Goal: Task Accomplishment & Management: Manage account settings

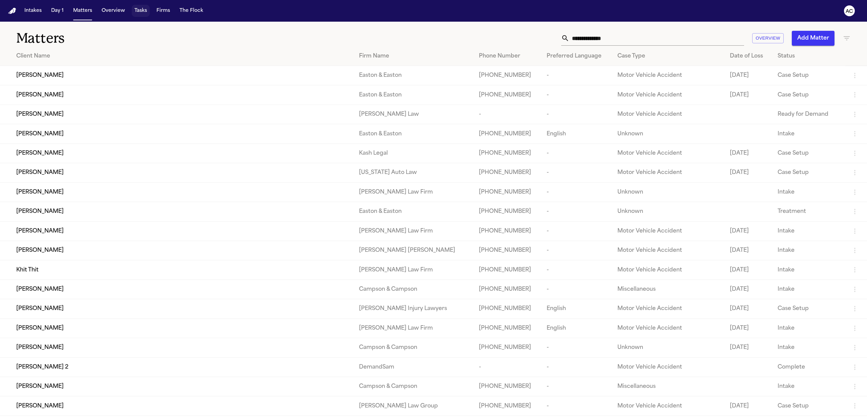
click at [146, 14] on button "Tasks" at bounding box center [141, 11] width 18 height 12
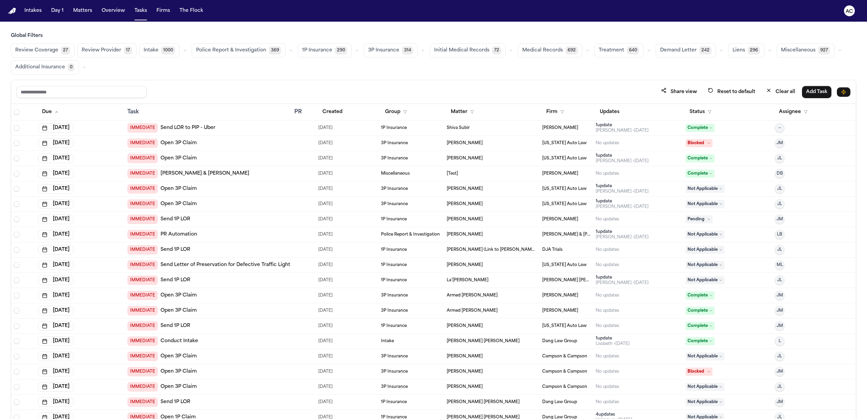
click at [533, 50] on span "Medical Records" at bounding box center [542, 50] width 41 height 7
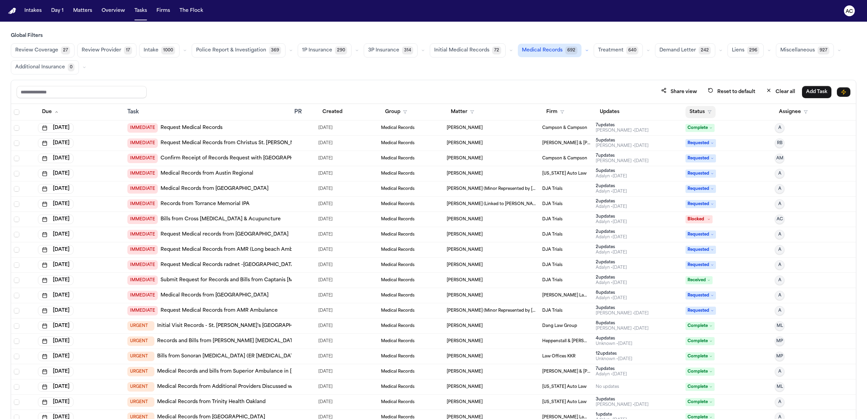
click at [707, 110] on button "Status" at bounding box center [701, 112] width 30 height 12
click at [709, 173] on div "Pending" at bounding box center [721, 172] width 57 height 8
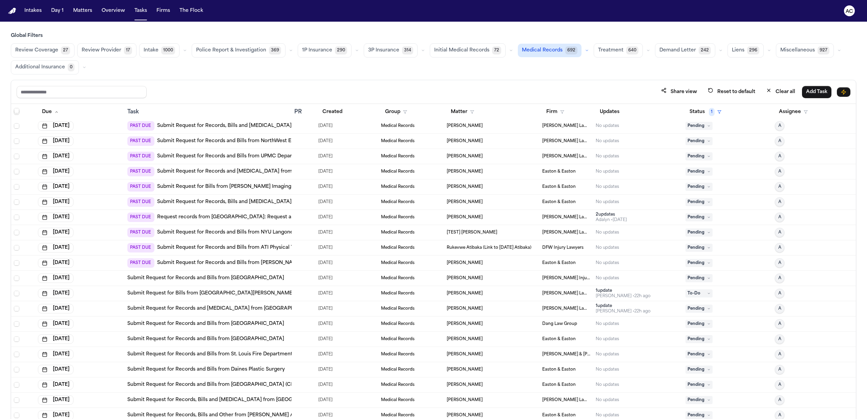
scroll to position [1174, 0]
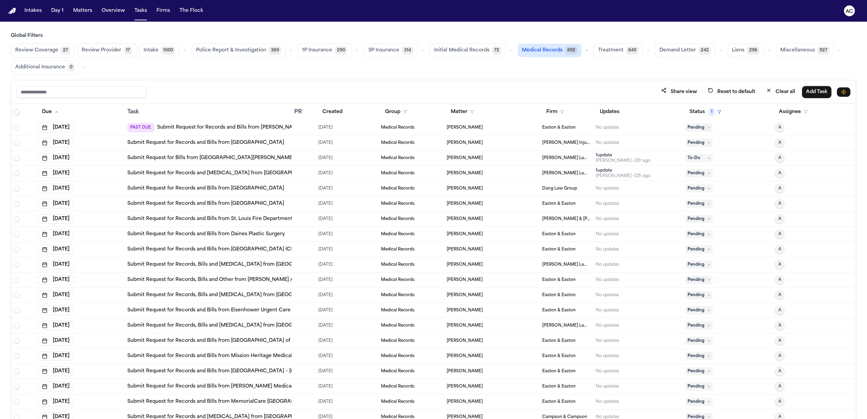
click at [260, 266] on link "Submit Request for Records, Bills and Radiology from Montefiore Mount Vernon Ho…" at bounding box center [248, 265] width 243 height 7
click at [270, 327] on link "Submit Request for Records, Bills and [MEDICAL_DATA] from [GEOGRAPHIC_DATA]" at bounding box center [228, 326] width 202 height 7
click at [698, 328] on span "Pending" at bounding box center [699, 326] width 27 height 8
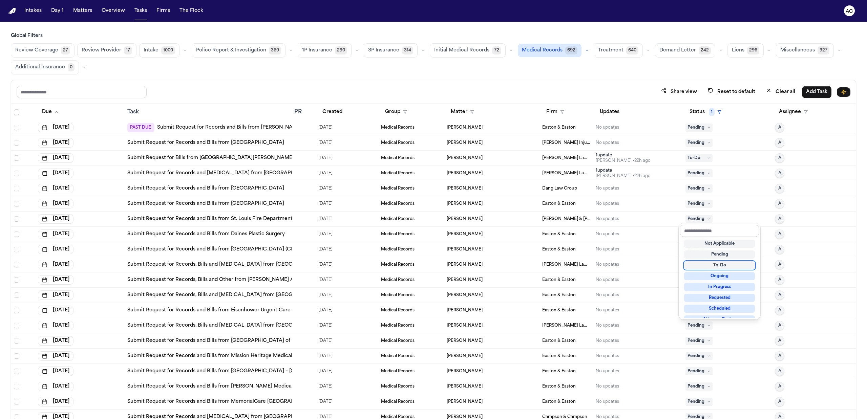
click at [721, 267] on div "To-Do" at bounding box center [719, 266] width 71 height 8
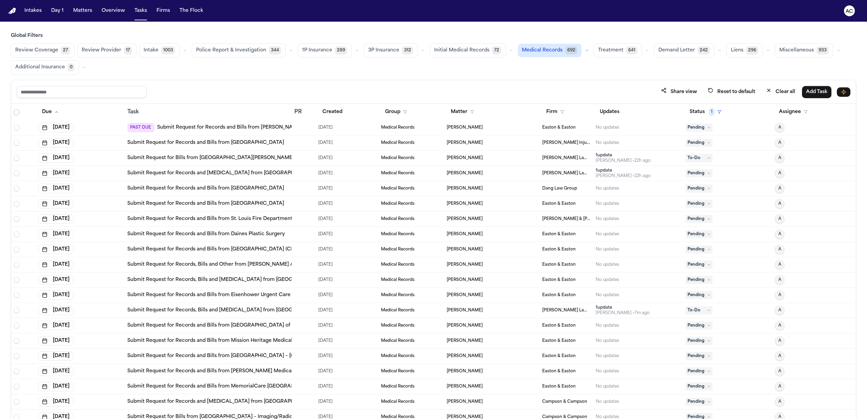
click at [632, 73] on div "Review Coverage 27 Review Provider 17 Intake 1003 Police Report & Investigation…" at bounding box center [434, 58] width 846 height 31
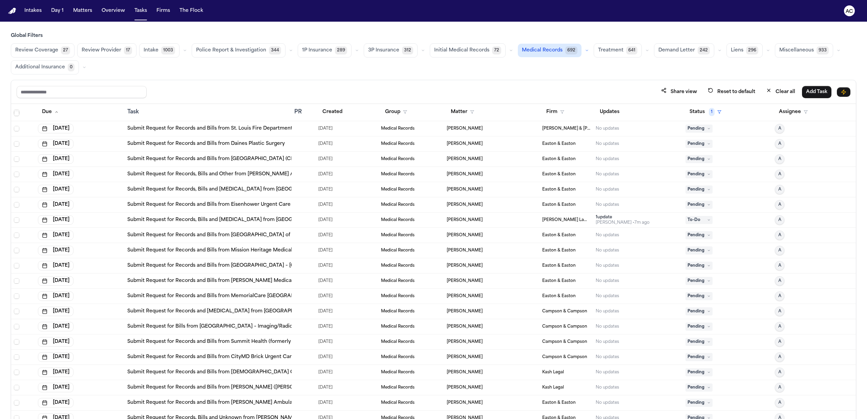
scroll to position [1355, 0]
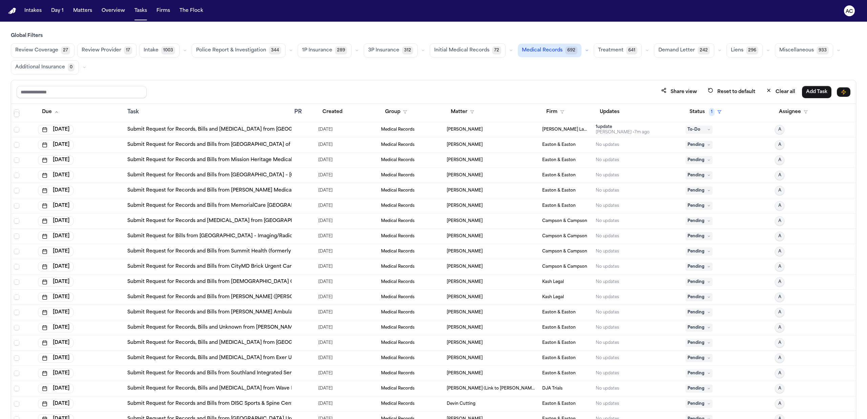
click at [263, 392] on link "Submit Request for Records, Bills and Radiology from Wave Imaging - Garden Grove" at bounding box center [247, 389] width 241 height 7
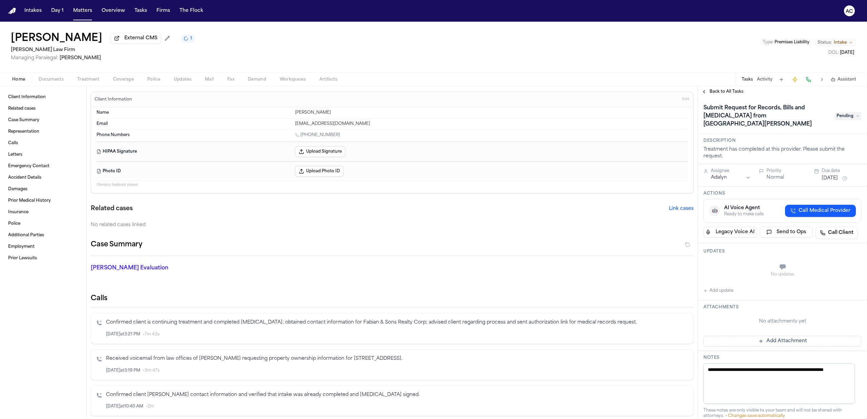
click at [95, 82] on button "Treatment" at bounding box center [88, 80] width 36 height 8
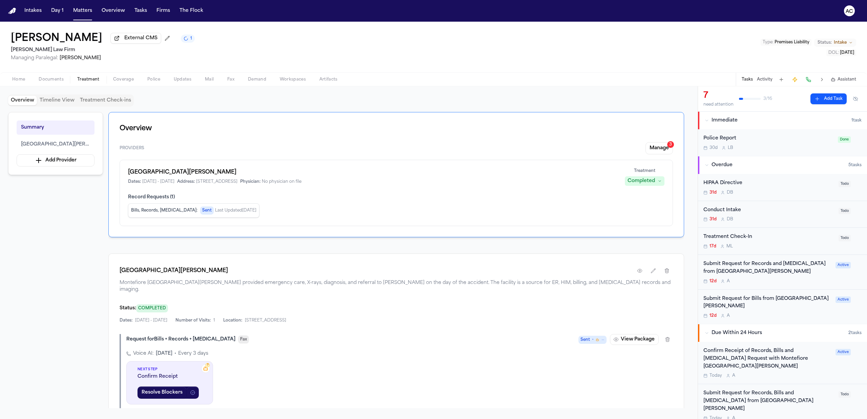
click at [766, 392] on div "Submit Request for Records, Bills and Radiology from Montefiore Mount Vernon Ho…" at bounding box center [769, 401] width 131 height 23
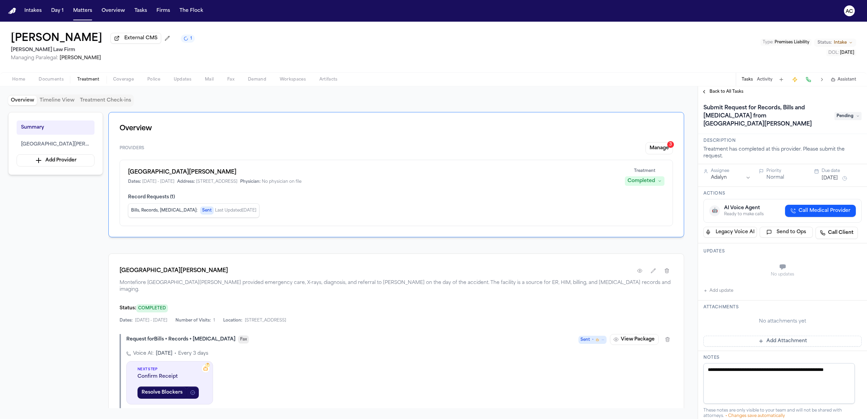
click at [840, 119] on span "Pending" at bounding box center [848, 116] width 27 height 8
click at [823, 196] on div "Requested" at bounding box center [824, 198] width 71 height 8
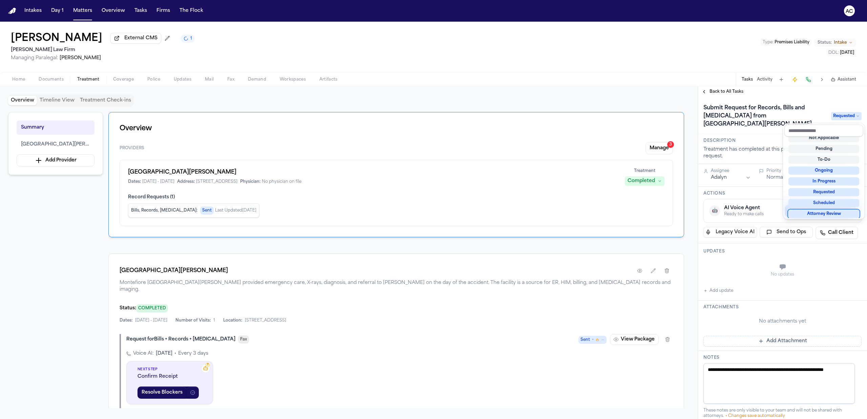
click at [702, 54] on div "Ariel Ray External CMS 1 Martello Law Firm Managing Paralegal: Michelle Landaza…" at bounding box center [433, 221] width 867 height 398
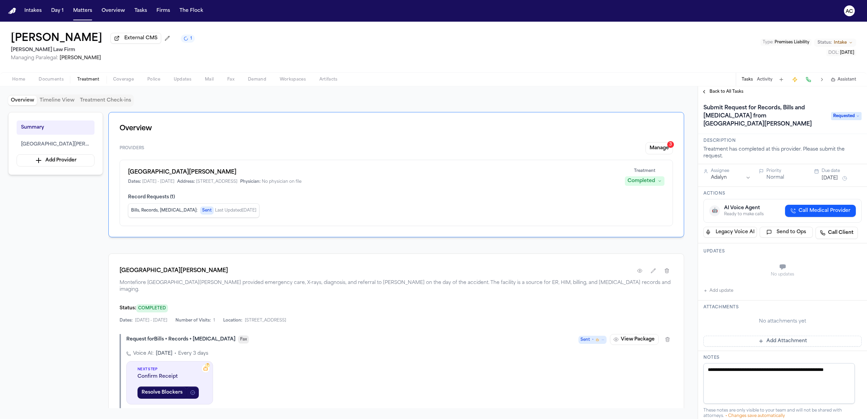
click at [728, 91] on span "Back to All Tasks" at bounding box center [727, 91] width 34 height 5
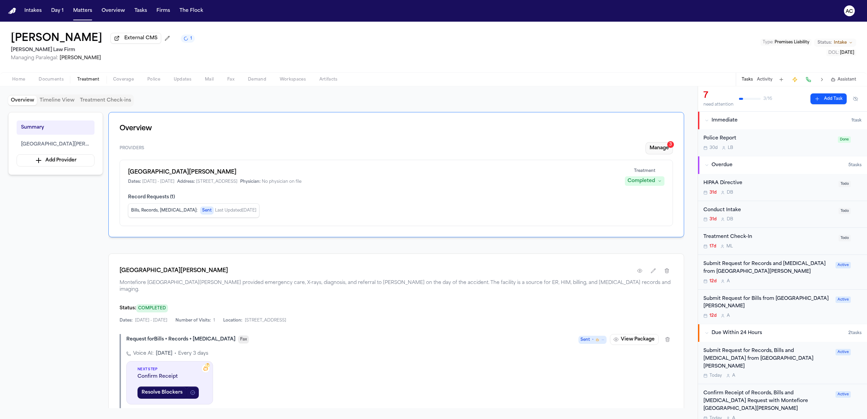
click at [662, 149] on button "Manage 3" at bounding box center [659, 148] width 27 height 12
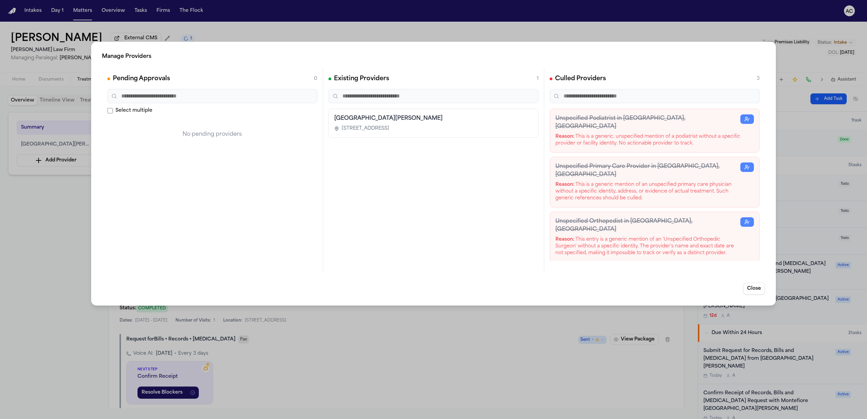
click at [494, 334] on div "Manage Providers Pending Approvals 0 Select multiple No pending providers Exist…" at bounding box center [433, 209] width 867 height 419
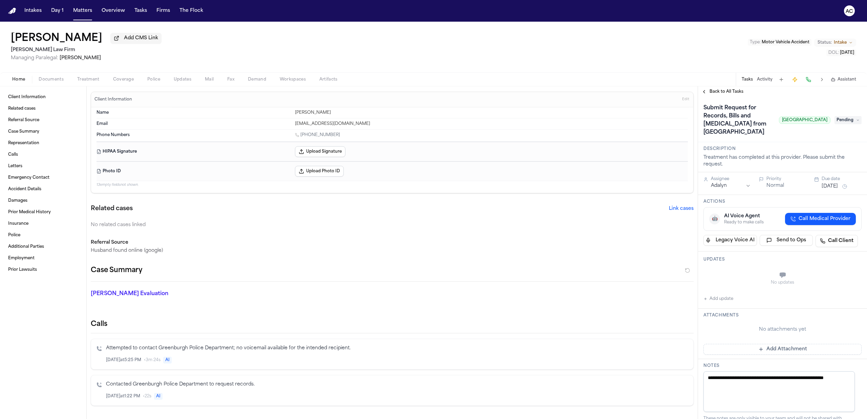
drag, startPoint x: 169, startPoint y: 316, endPoint x: 171, endPoint y: 42, distance: 274.1
click at [171, 42] on div "[PERSON_NAME] Add CMS Link [PERSON_NAME] Law Firm Managing Paralegal: [PERSON_N…" at bounding box center [433, 47] width 867 height 51
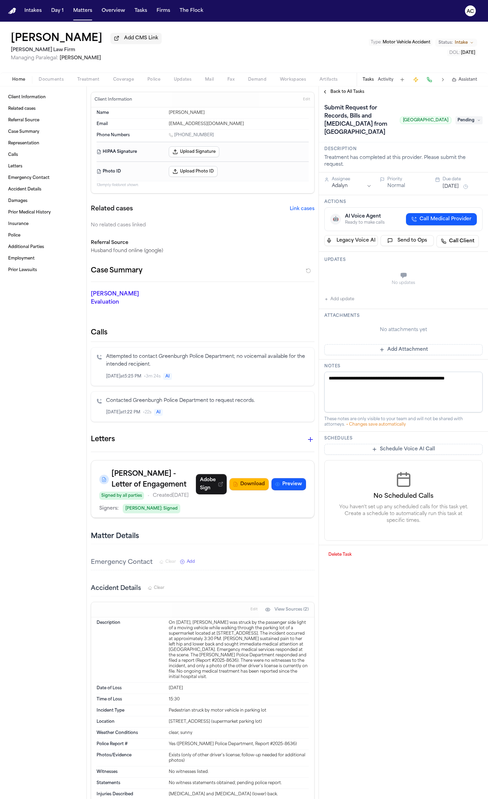
drag, startPoint x: 225, startPoint y: 136, endPoint x: 174, endPoint y: 134, distance: 51.5
click at [174, 134] on div "[PHONE_NUMBER]" at bounding box center [239, 135] width 140 height 6
copy link "[PHONE_NUMBER]"
drag, startPoint x: 201, startPoint y: 125, endPoint x: 163, endPoint y: 124, distance: 38.0
click at [163, 124] on div "Email [EMAIL_ADDRESS][DOMAIN_NAME]" at bounding box center [203, 124] width 212 height 11
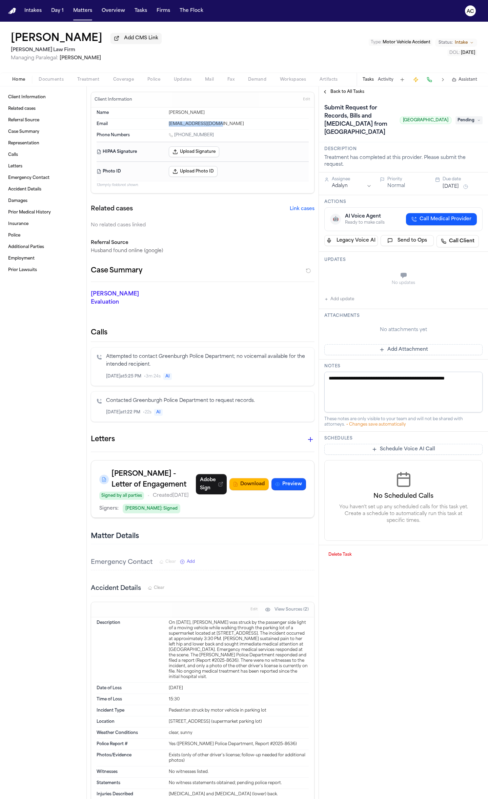
copy div "[EMAIL_ADDRESS][DOMAIN_NAME]"
click at [56, 77] on span "Documents" at bounding box center [51, 79] width 25 height 5
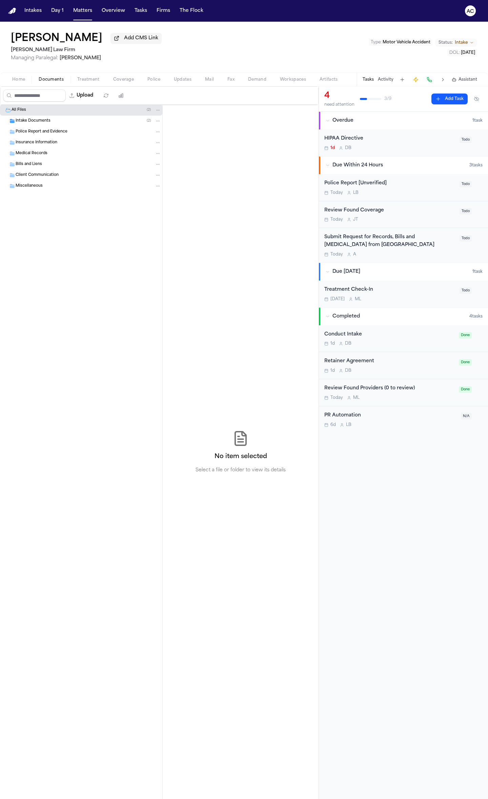
click at [43, 118] on span "Intake Documents" at bounding box center [33, 121] width 35 height 6
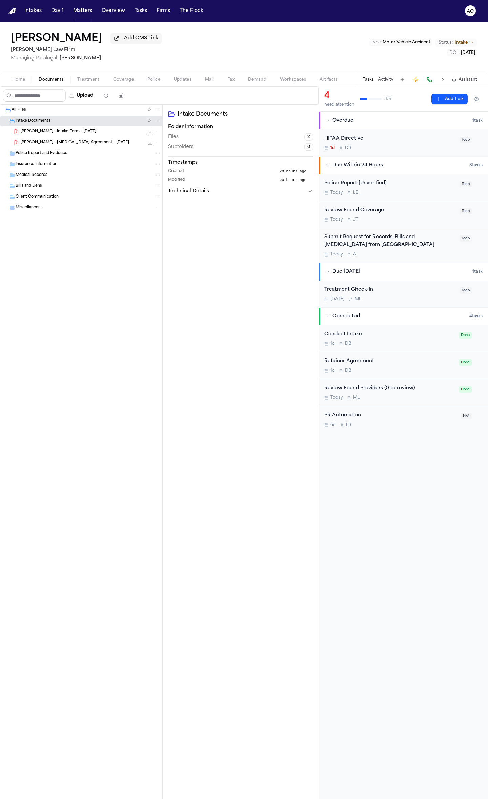
click at [53, 130] on span "[PERSON_NAME] - Intake Form - [DATE]" at bounding box center [58, 132] width 76 height 6
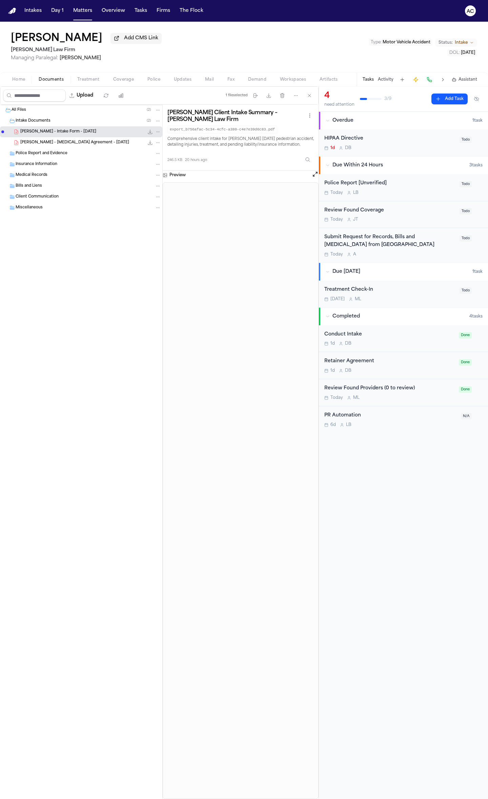
click at [368, 236] on div "Submit Request for Records, Bills and [MEDICAL_DATA] from [GEOGRAPHIC_DATA]" at bounding box center [389, 241] width 131 height 16
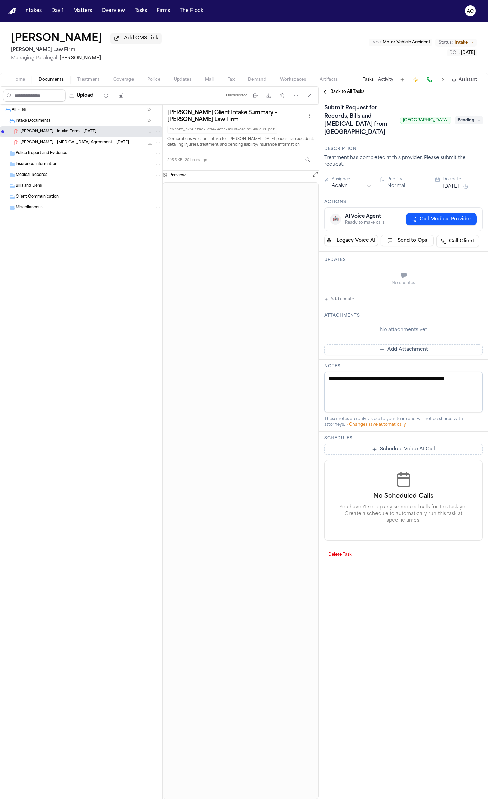
click at [336, 300] on button "Add update" at bounding box center [339, 299] width 30 height 8
click at [345, 292] on label "Private" at bounding box center [350, 292] width 14 height 5
click at [341, 292] on button "Private" at bounding box center [337, 292] width 5 height 5
click at [360, 275] on textarea "Add your update" at bounding box center [407, 276] width 145 height 14
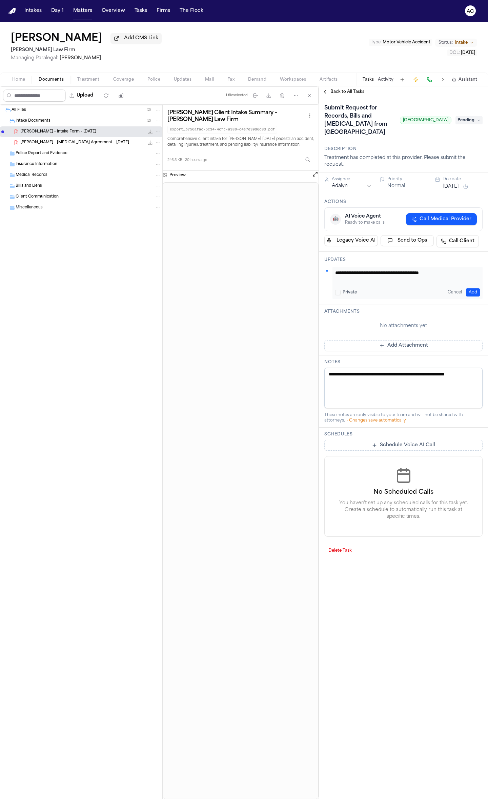
type textarea "**********"
click at [472, 291] on button "Add" at bounding box center [473, 292] width 14 height 8
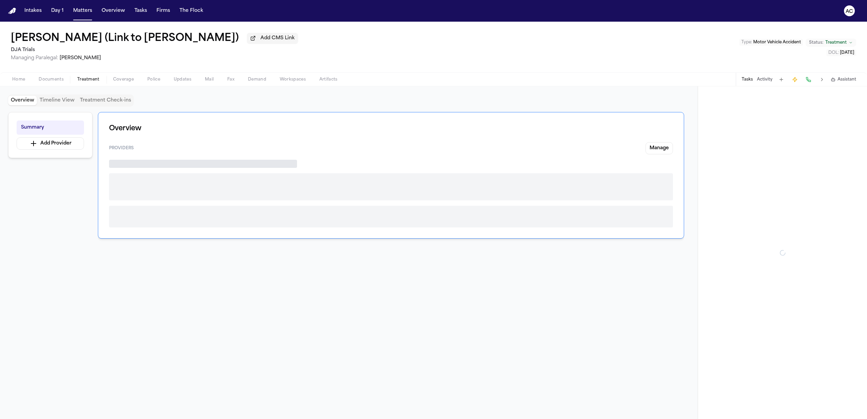
click at [85, 78] on span "Treatment" at bounding box center [88, 79] width 22 height 5
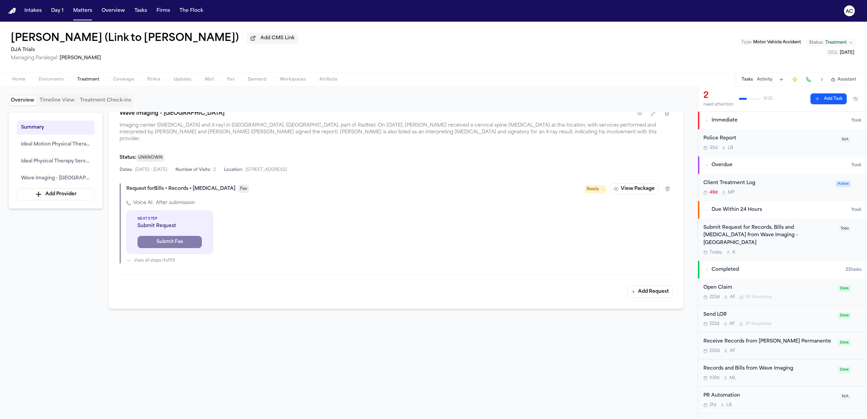
scroll to position [744, 0]
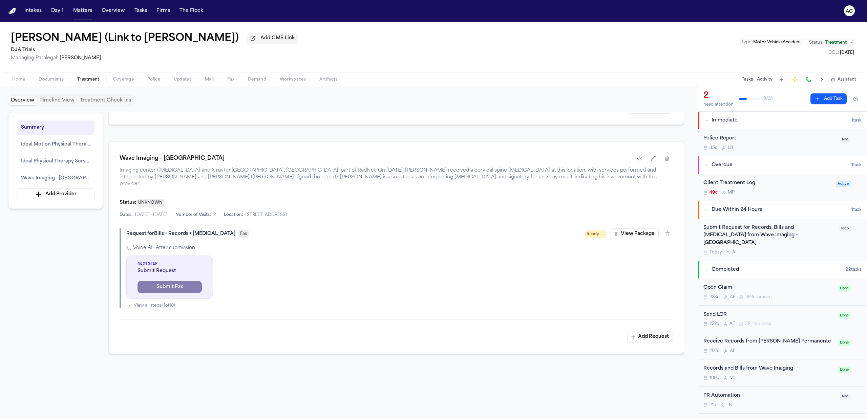
click at [125, 264] on div "Request for Bills + Records + Radiology Fax Ready View Package Voice AI: After …" at bounding box center [397, 269] width 554 height 80
drag, startPoint x: 125, startPoint y: 264, endPoint x: 58, endPoint y: 300, distance: 75.8
click at [54, 296] on div "Summary Ideal Motion Physical Therapy Ideal Physical Therapy Services, Inc. Wav…" at bounding box center [349, 260] width 682 height 296
click at [665, 233] on icon "button" at bounding box center [667, 233] width 5 height 5
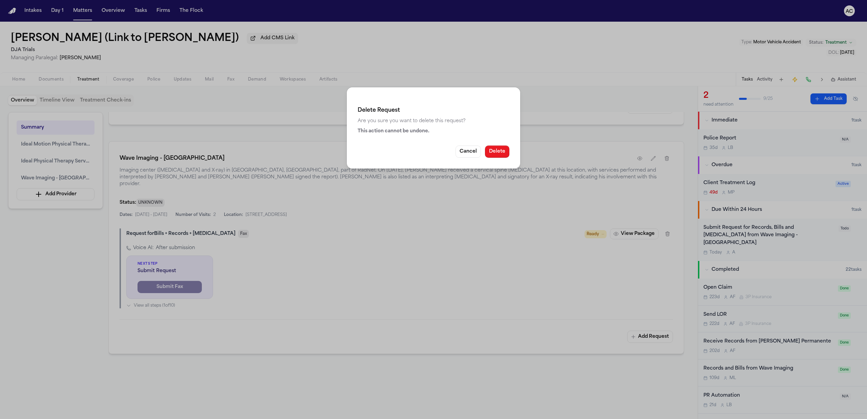
click at [499, 151] on button "Delete" at bounding box center [497, 152] width 24 height 12
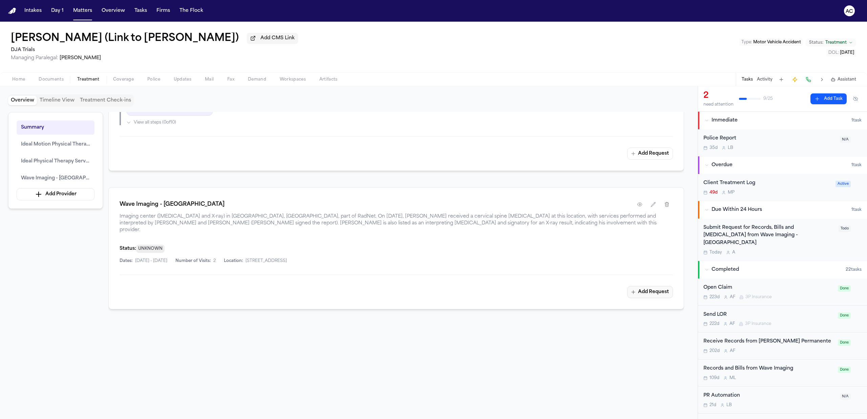
click at [652, 293] on button "Add Request" at bounding box center [651, 292] width 46 height 12
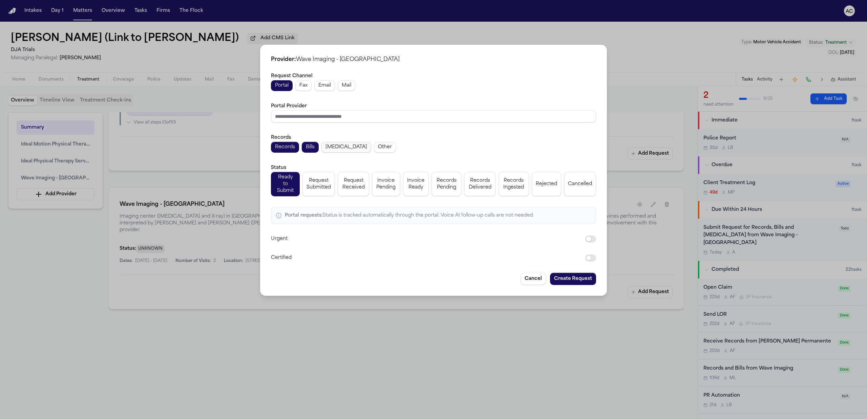
click at [336, 150] on span "Radiology" at bounding box center [347, 147] width 42 height 7
click at [308, 87] on span "Fax" at bounding box center [304, 85] width 8 height 7
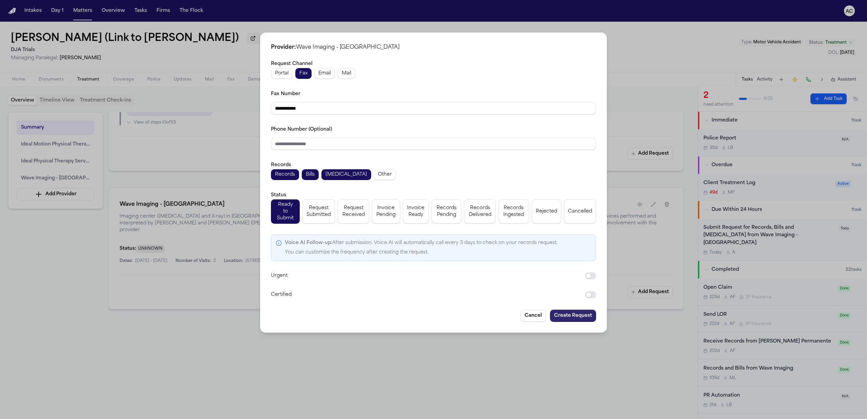
click at [583, 311] on button "Create Request" at bounding box center [573, 316] width 46 height 12
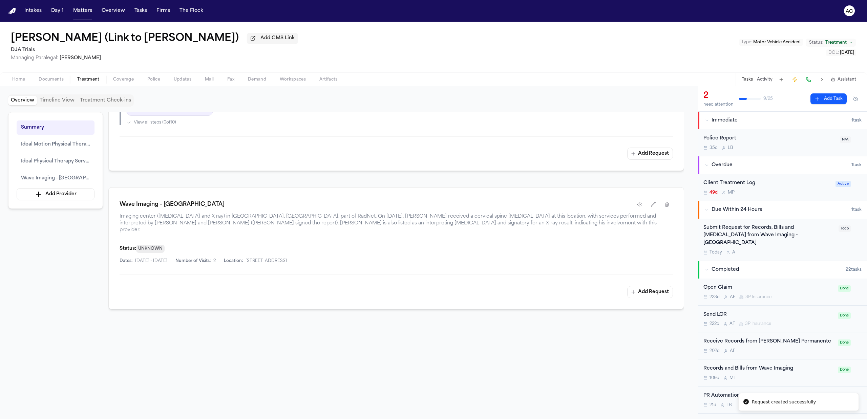
scroll to position [698, 0]
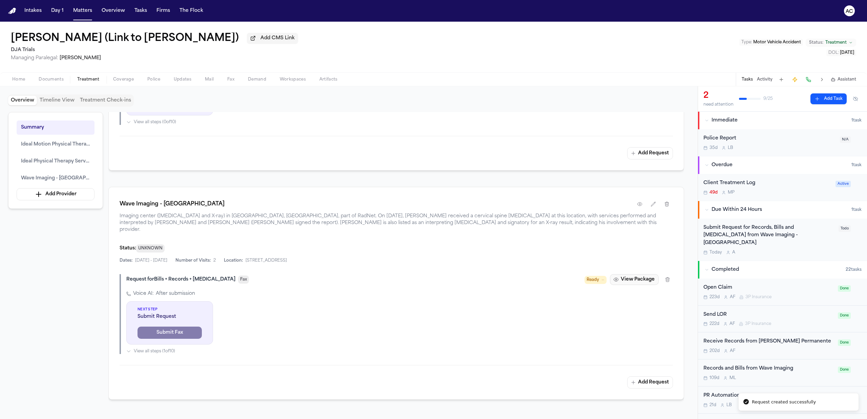
click at [638, 276] on button "View Package" at bounding box center [634, 279] width 49 height 11
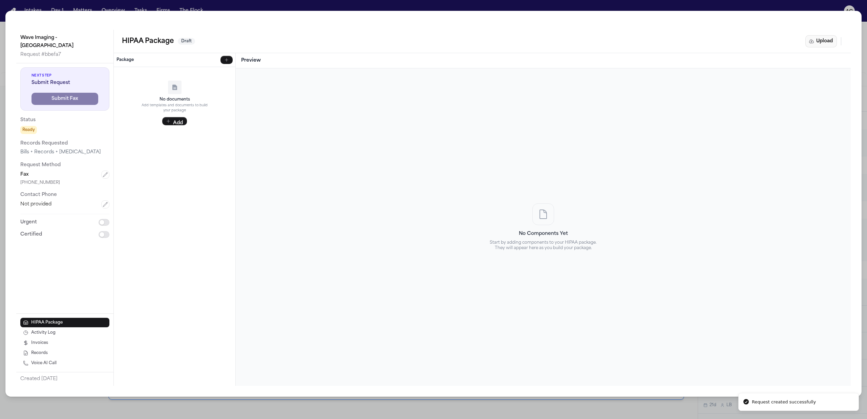
click at [829, 43] on button "Upload" at bounding box center [822, 41] width 32 height 12
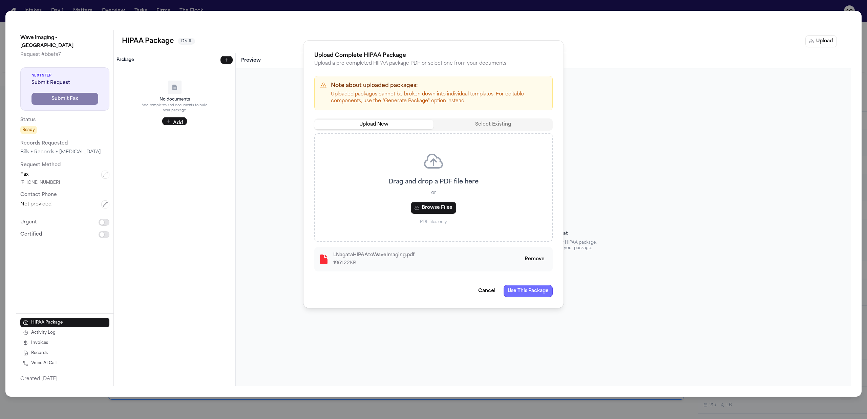
click at [528, 293] on button "Use This Package" at bounding box center [528, 291] width 49 height 12
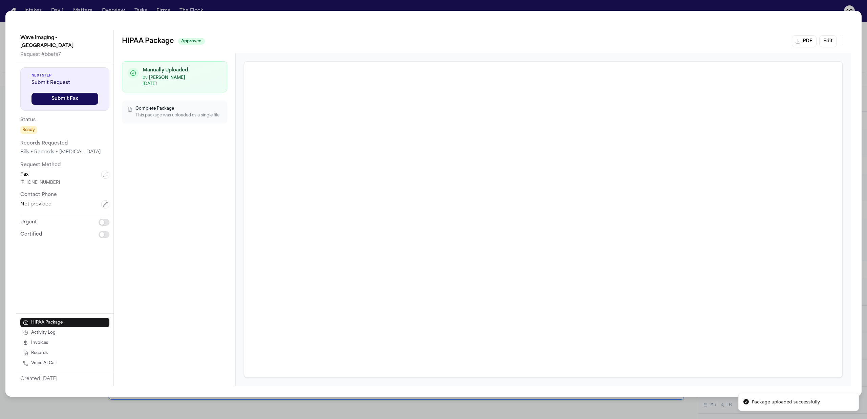
click at [186, 82] on div "10/7/2025" at bounding box center [182, 83] width 79 height 5
click at [178, 112] on div "Complete Package This package was uploaded as a single file" at bounding box center [178, 112] width 84 height 12
click at [177, 85] on div "10/7/2025" at bounding box center [182, 83] width 79 height 5
click at [172, 119] on div "Complete Package This package was uploaded as a single file" at bounding box center [174, 112] width 105 height 23
click at [178, 83] on div "10/7/2025" at bounding box center [182, 83] width 79 height 5
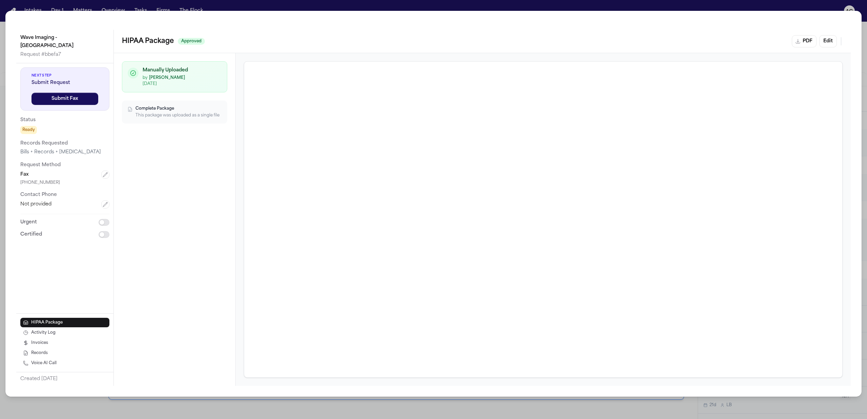
click at [243, 7] on div "Wave Imaging - Garden Grove Request # bbefa7 Next Step Submit Request Submit Fa…" at bounding box center [433, 209] width 867 height 419
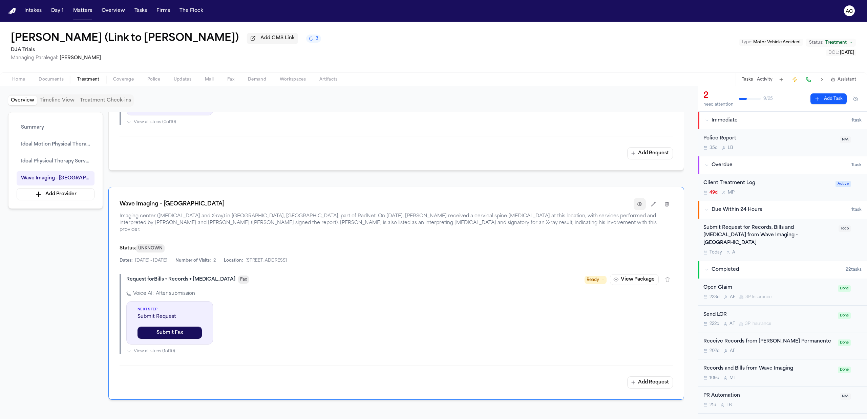
click at [635, 208] on button "button" at bounding box center [640, 204] width 12 height 12
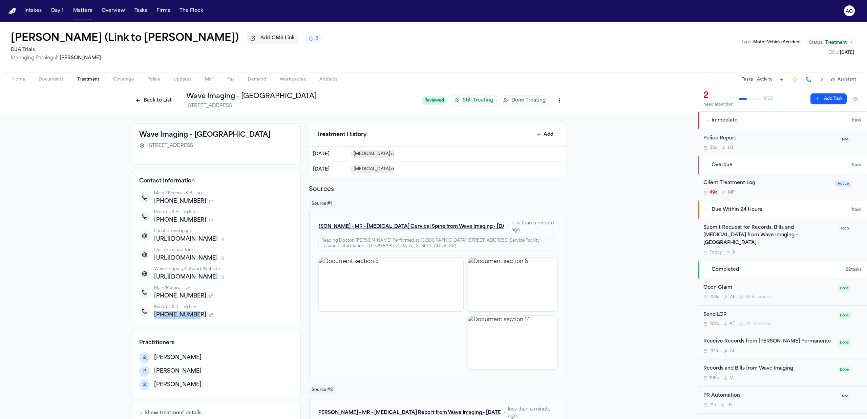
drag, startPoint x: 187, startPoint y: 316, endPoint x: 152, endPoint y: 316, distance: 35.6
click at [154, 316] on span "714-583-6214" at bounding box center [180, 315] width 52 height 8
copy span "714-583-6214"
click at [147, 98] on button "Back to List" at bounding box center [153, 100] width 43 height 11
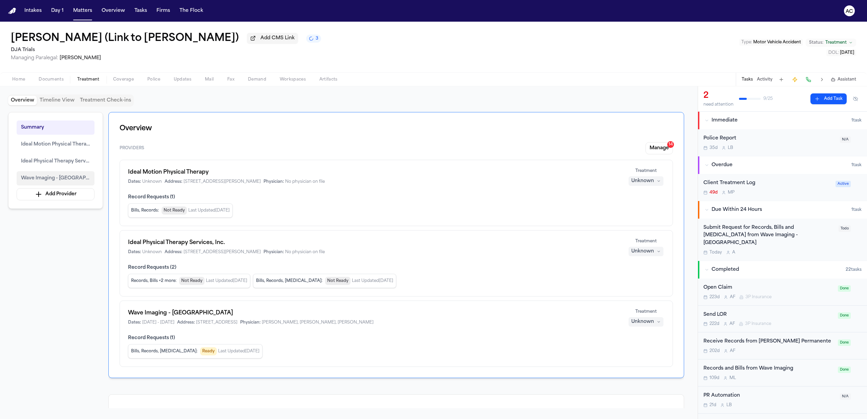
click at [73, 179] on span "Wave Imaging - Garden Grove" at bounding box center [55, 178] width 69 height 8
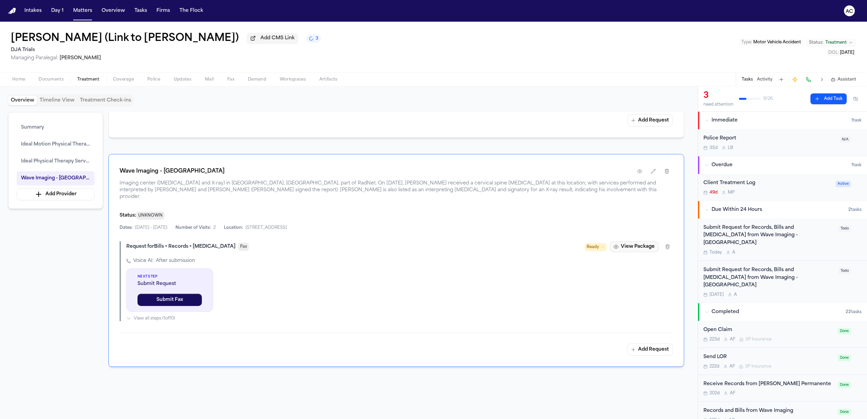
click at [632, 244] on button "View Package" at bounding box center [634, 247] width 49 height 11
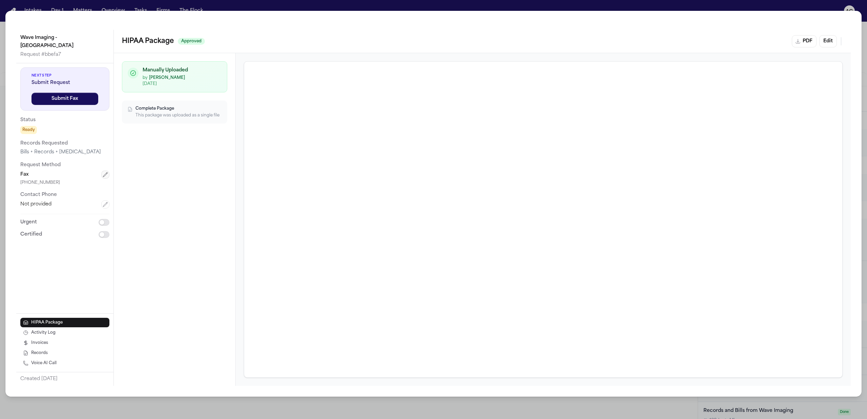
click at [108, 171] on button "button" at bounding box center [105, 175] width 8 height 8
drag, startPoint x: 65, startPoint y: 182, endPoint x: -15, endPoint y: 183, distance: 80.3
click at [0, 183] on html "Intakes Day 1 Matters Overview Tasks Firms The Flock AC Larry Nagata (Link to E…" at bounding box center [433, 209] width 867 height 419
paste input "tel"
type input "**********"
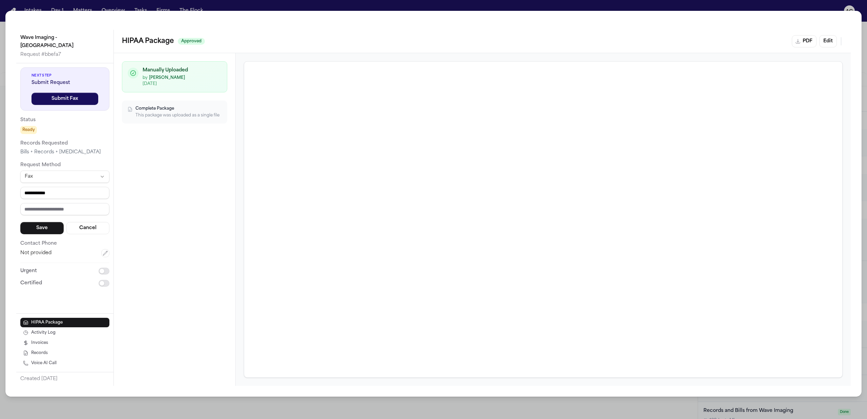
click at [98, 149] on div "Bills + Records + Radiology" at bounding box center [64, 152] width 89 height 7
click at [43, 222] on button "Save" at bounding box center [41, 228] width 43 height 12
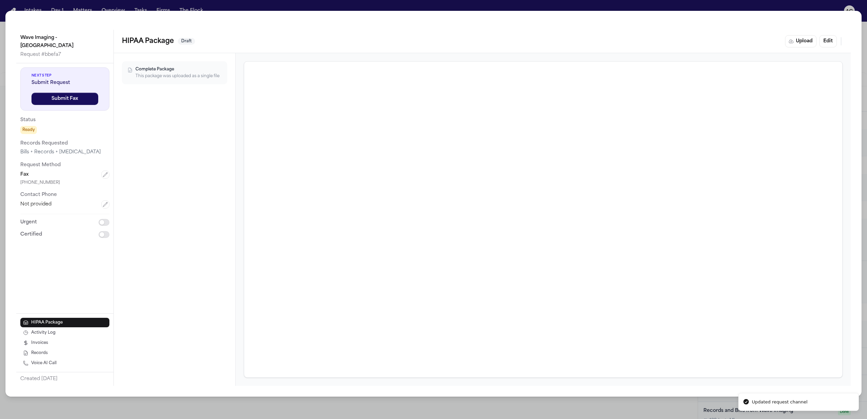
click at [218, 8] on div "Wave Imaging - Garden Grove Request # bbefa7 Next Step Submit Request Submit Fa…" at bounding box center [433, 209] width 867 height 419
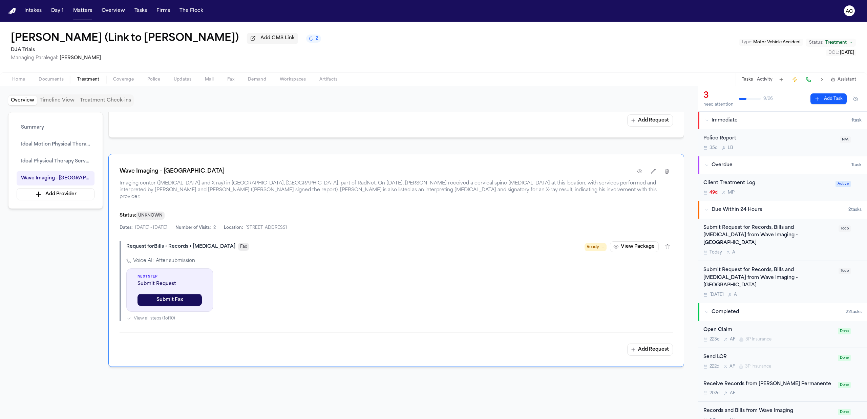
click at [639, 178] on button "button" at bounding box center [640, 171] width 12 height 12
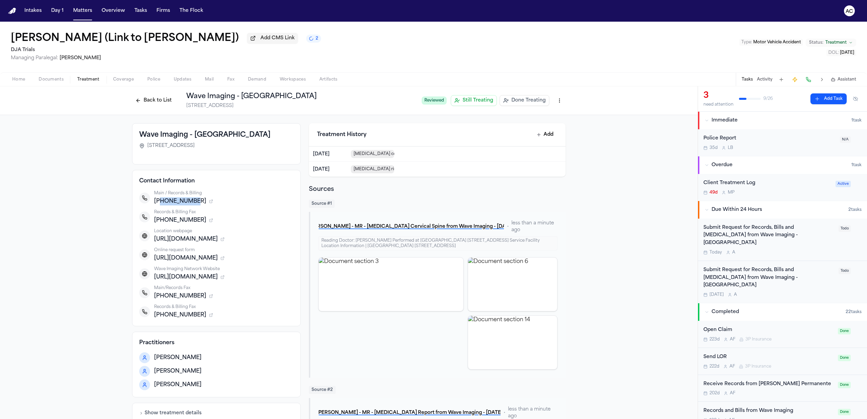
drag, startPoint x: 188, startPoint y: 202, endPoint x: 155, endPoint y: 203, distance: 33.5
click at [155, 203] on div "+17145836314" at bounding box center [224, 202] width 140 height 8
copy span "7145836314"
click at [151, 96] on button "Back to List" at bounding box center [153, 100] width 43 height 11
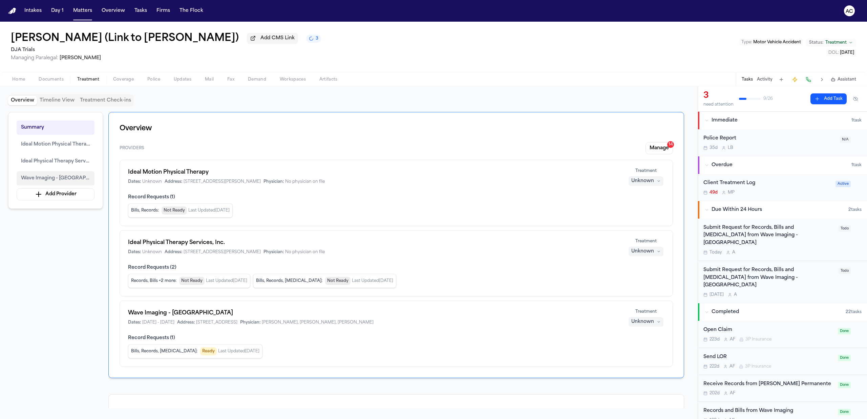
click at [66, 184] on button "Wave Imaging - Garden Grove" at bounding box center [56, 178] width 78 height 14
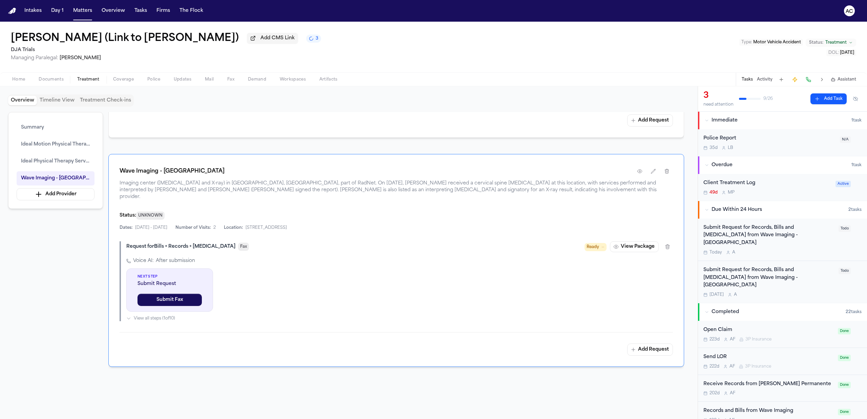
click at [645, 250] on div "Request for Bills + Records + Radiology Fax Ready View Package Voice AI: After …" at bounding box center [397, 282] width 554 height 80
click at [640, 244] on button "View Package" at bounding box center [634, 247] width 49 height 11
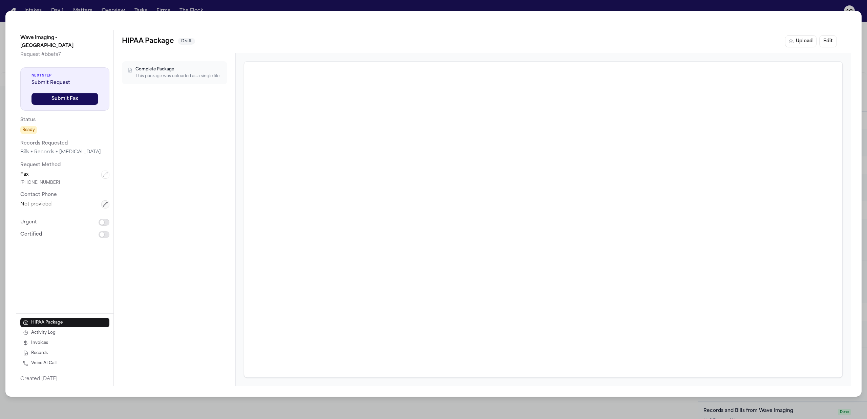
click at [104, 202] on icon "button" at bounding box center [105, 204] width 5 height 5
paste input "**********"
type input "**********"
click at [53, 217] on button "Save" at bounding box center [41, 223] width 43 height 12
click at [724, 2] on div "Wave Imaging - Garden Grove Request # bbefa7 Next Step Submit Request Submit Fa…" at bounding box center [433, 209] width 867 height 419
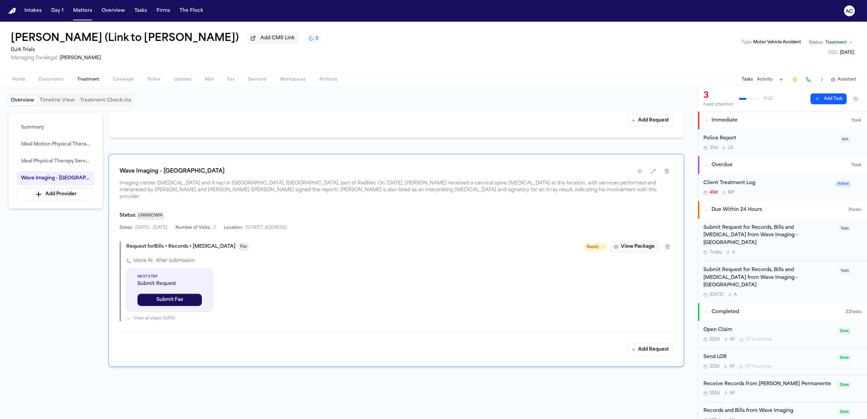
click at [642, 243] on button "View Package" at bounding box center [634, 247] width 49 height 11
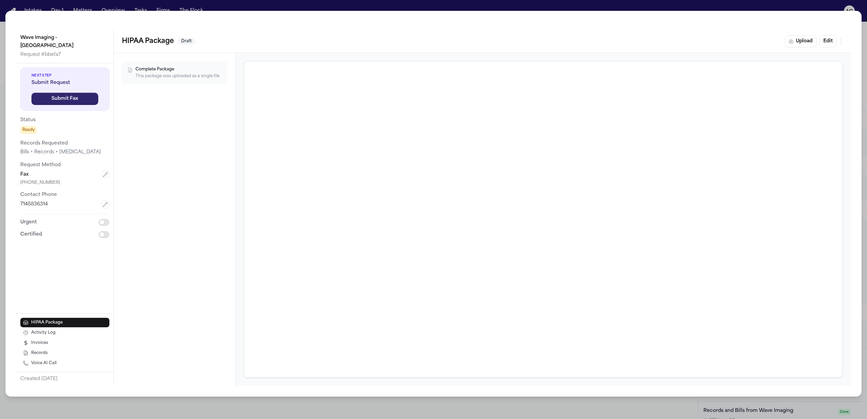
click at [69, 93] on button "Submit Fax" at bounding box center [65, 99] width 67 height 12
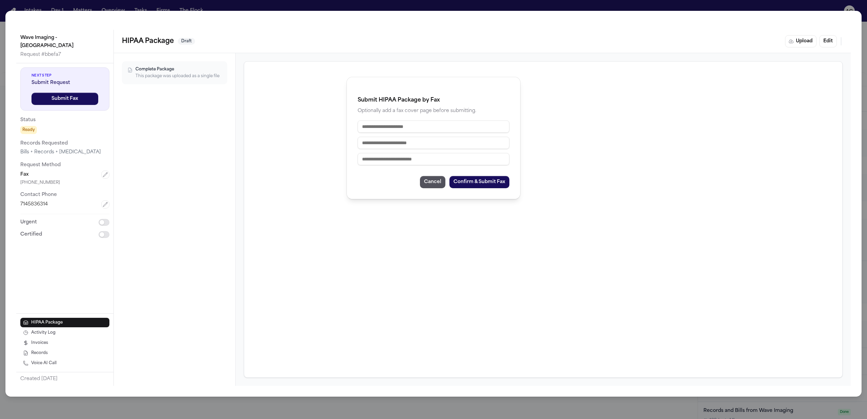
click at [430, 127] on input "text" at bounding box center [434, 127] width 152 height 12
type input "*"
type input "**********"
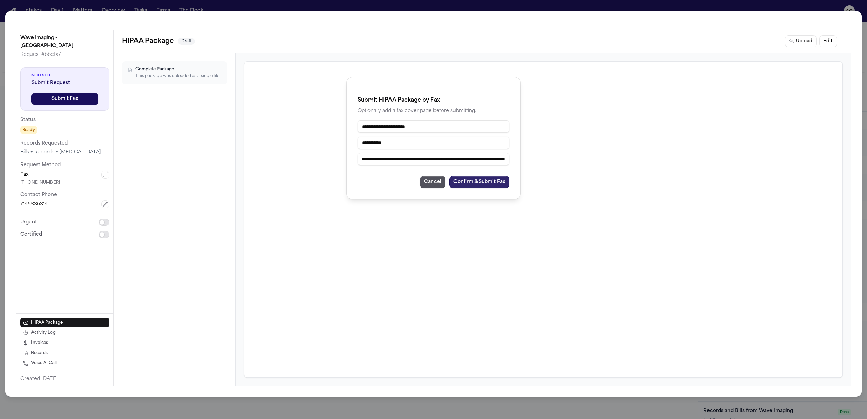
type input "**********"
click at [467, 182] on button "Confirm & Submit Fax" at bounding box center [480, 182] width 60 height 12
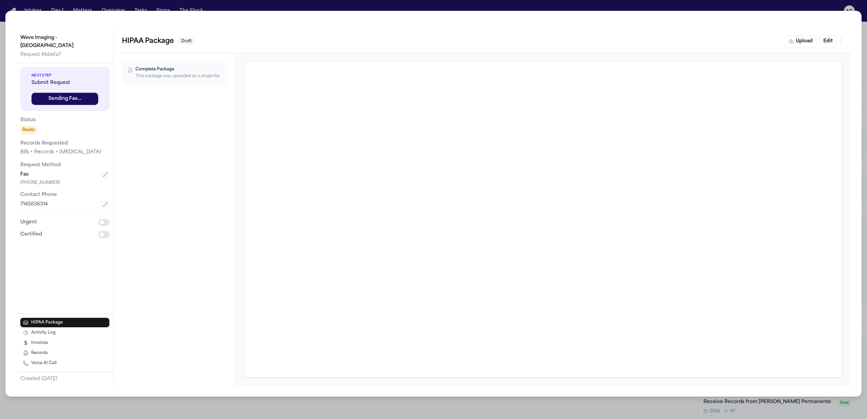
click at [335, 1] on div "Wave Imaging - Garden Grove Request # bbefa7 Next Step Submit Request Sending F…" at bounding box center [433, 209] width 867 height 419
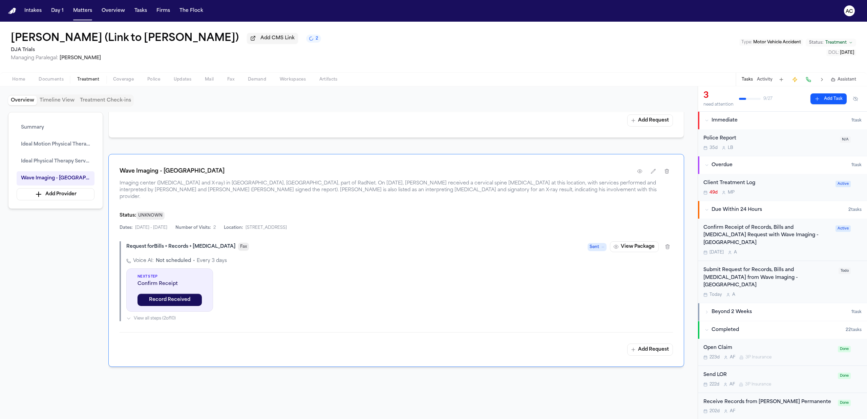
click at [780, 267] on div "Submit Request for Records, Bills and Radiology from Wave Imaging - Garden Grove" at bounding box center [769, 278] width 131 height 23
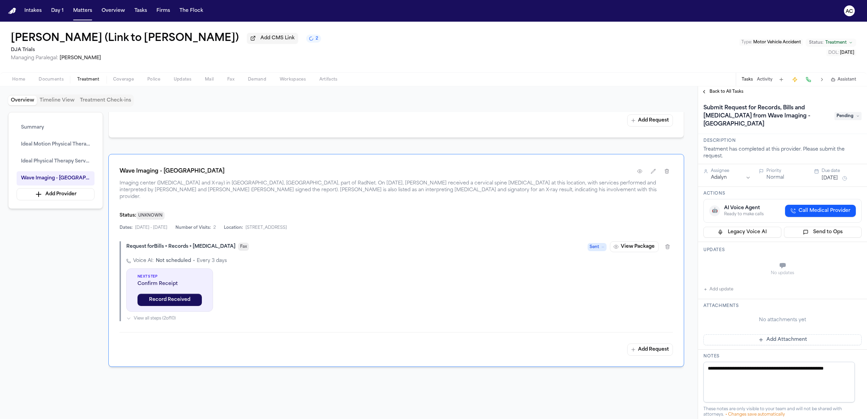
click at [842, 116] on span "Pending" at bounding box center [848, 116] width 27 height 8
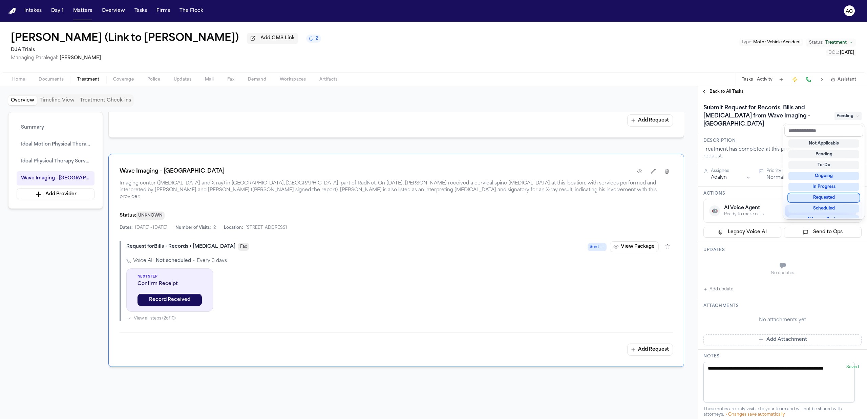
click at [837, 196] on div "Requested" at bounding box center [824, 198] width 71 height 8
click at [732, 289] on div "**********" at bounding box center [782, 326] width 169 height 459
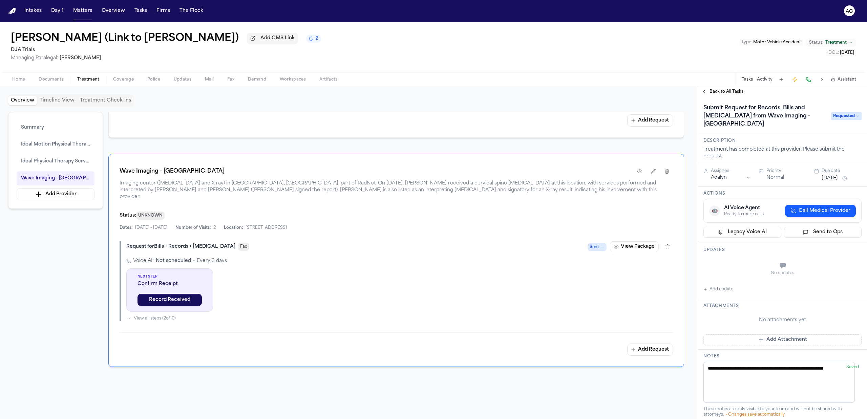
click at [727, 290] on button "Add update" at bounding box center [719, 290] width 30 height 8
click at [717, 284] on button "Private" at bounding box center [717, 282] width 5 height 5
click at [737, 261] on textarea "Add your update" at bounding box center [787, 267] width 145 height 14
type textarea "*"
drag, startPoint x: 768, startPoint y: 262, endPoint x: 787, endPoint y: 265, distance: 18.5
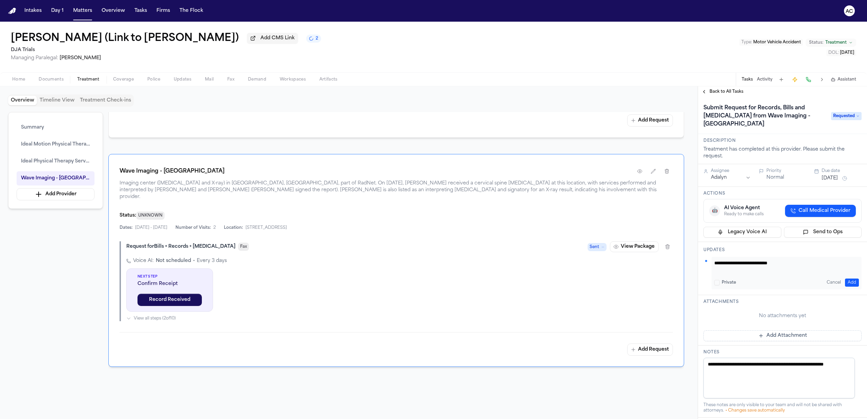
click at [768, 262] on textarea "**********" at bounding box center [784, 267] width 138 height 14
click at [792, 262] on textarea "**********" at bounding box center [784, 267] width 138 height 14
type textarea "**********"
click at [850, 283] on button "Add" at bounding box center [852, 283] width 14 height 8
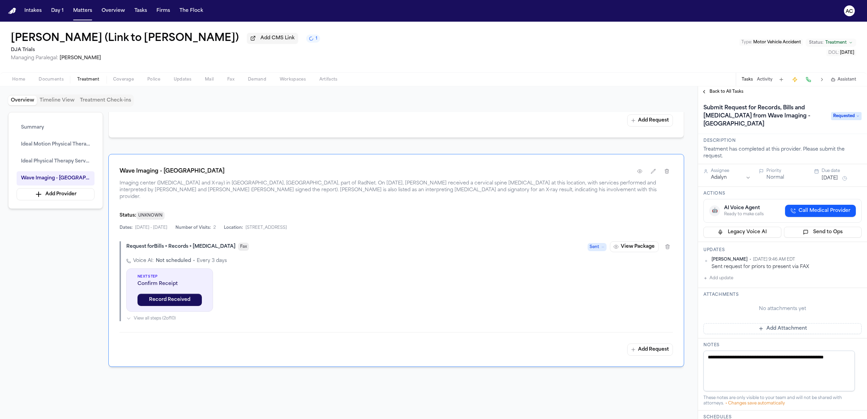
click at [731, 94] on span "Back to All Tasks" at bounding box center [727, 91] width 34 height 5
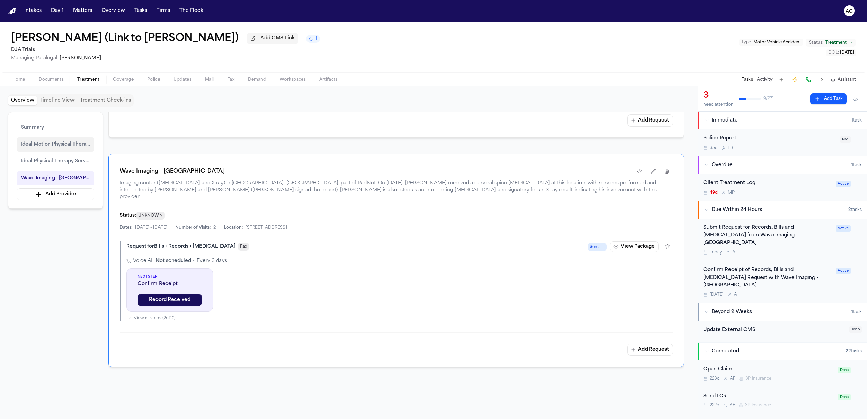
click at [44, 148] on span "Ideal Motion Physical Therapy" at bounding box center [55, 145] width 69 height 8
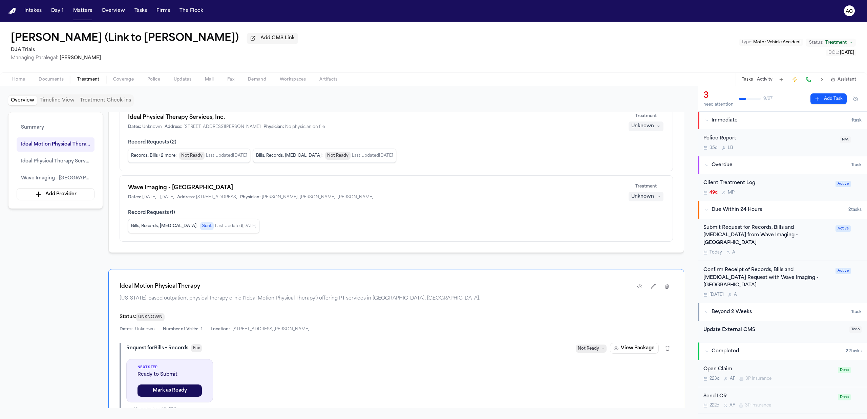
scroll to position [95, 0]
